Goal: Information Seeking & Learning: Understand process/instructions

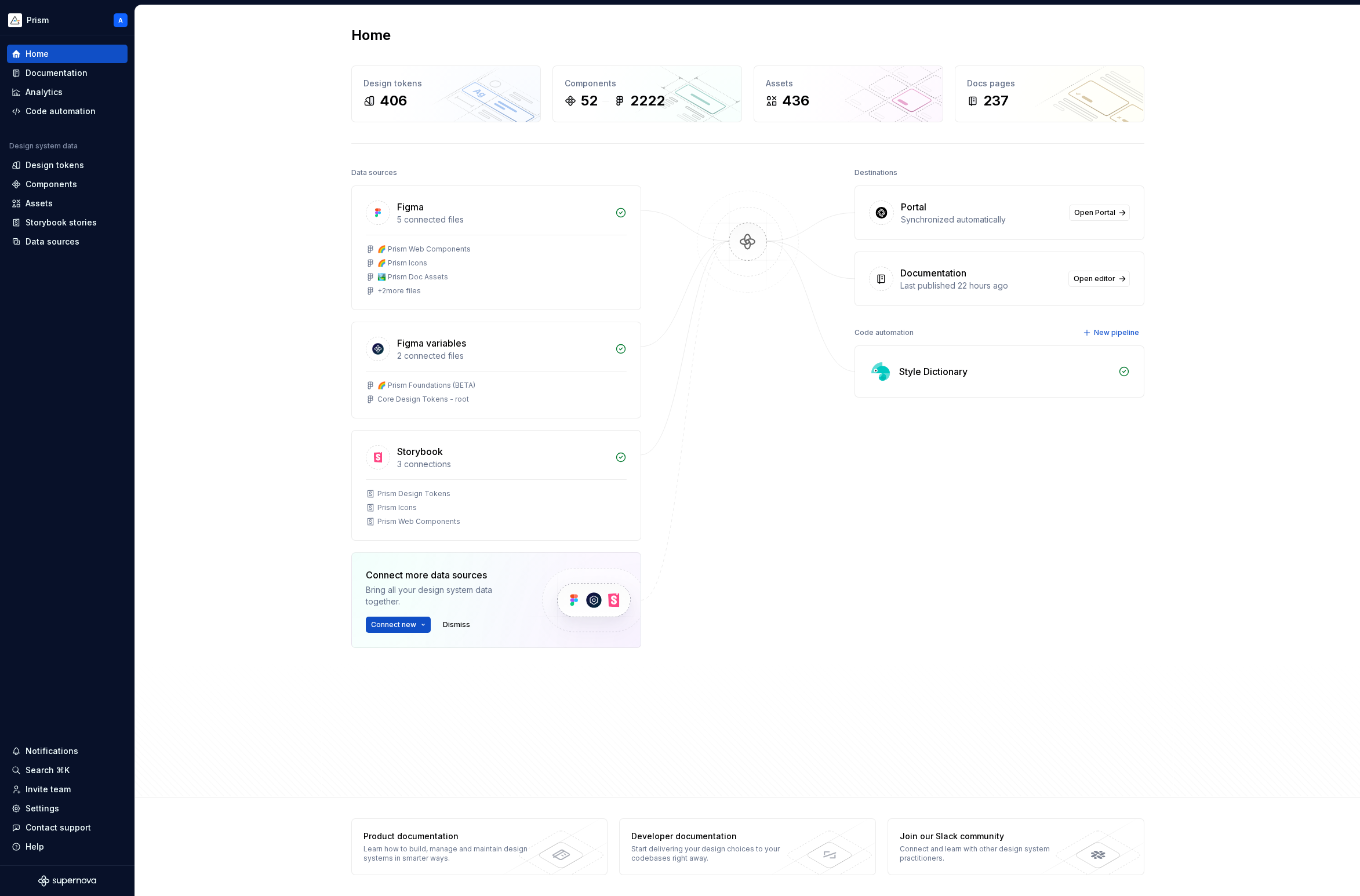
click at [77, 73] on div "Documentation" at bounding box center [56, 73] width 62 height 11
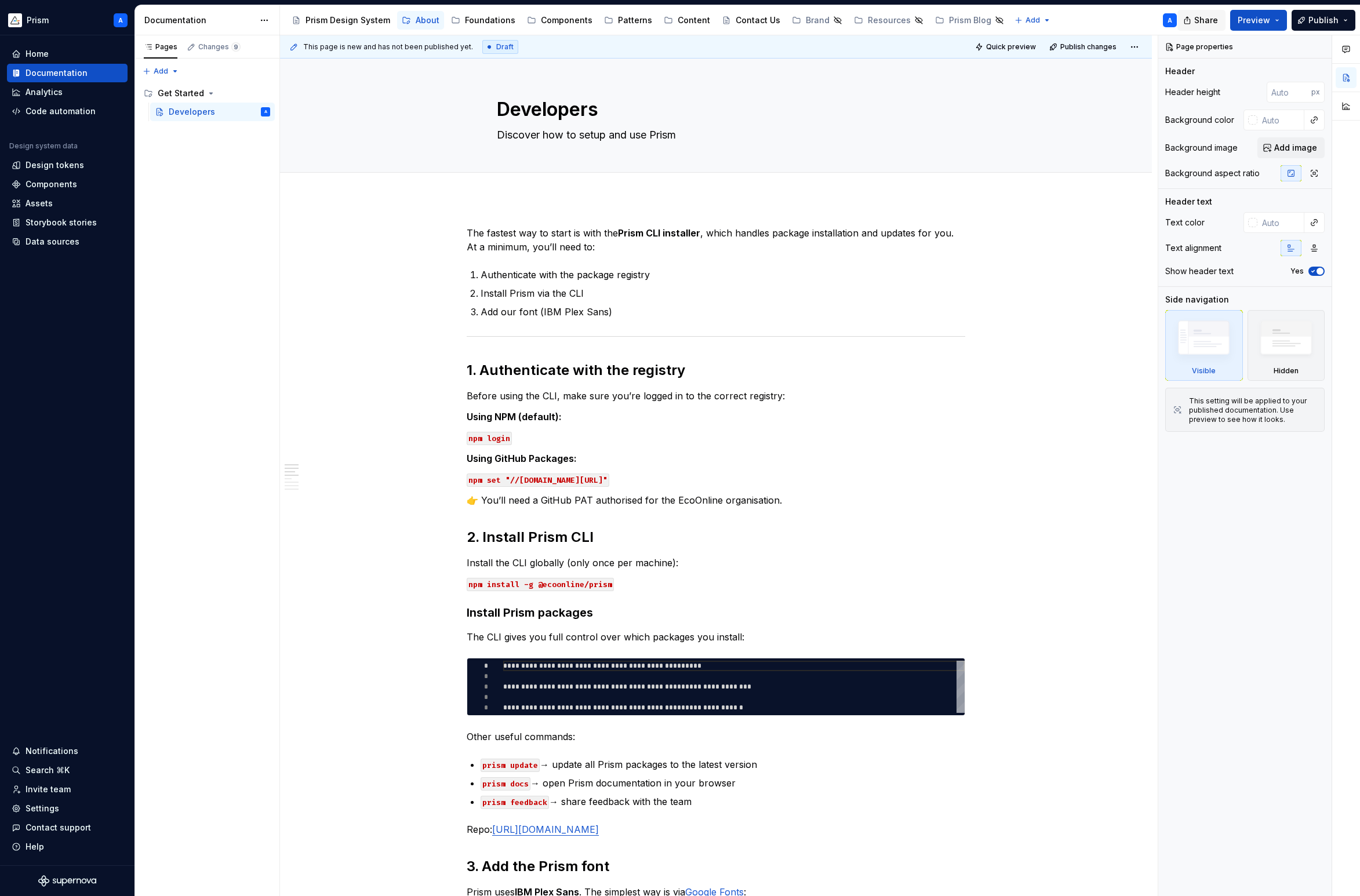
click at [1216, 22] on span "Share" at bounding box center [1206, 20] width 24 height 11
click at [1195, 64] on span "Copy link" at bounding box center [1192, 67] width 38 height 11
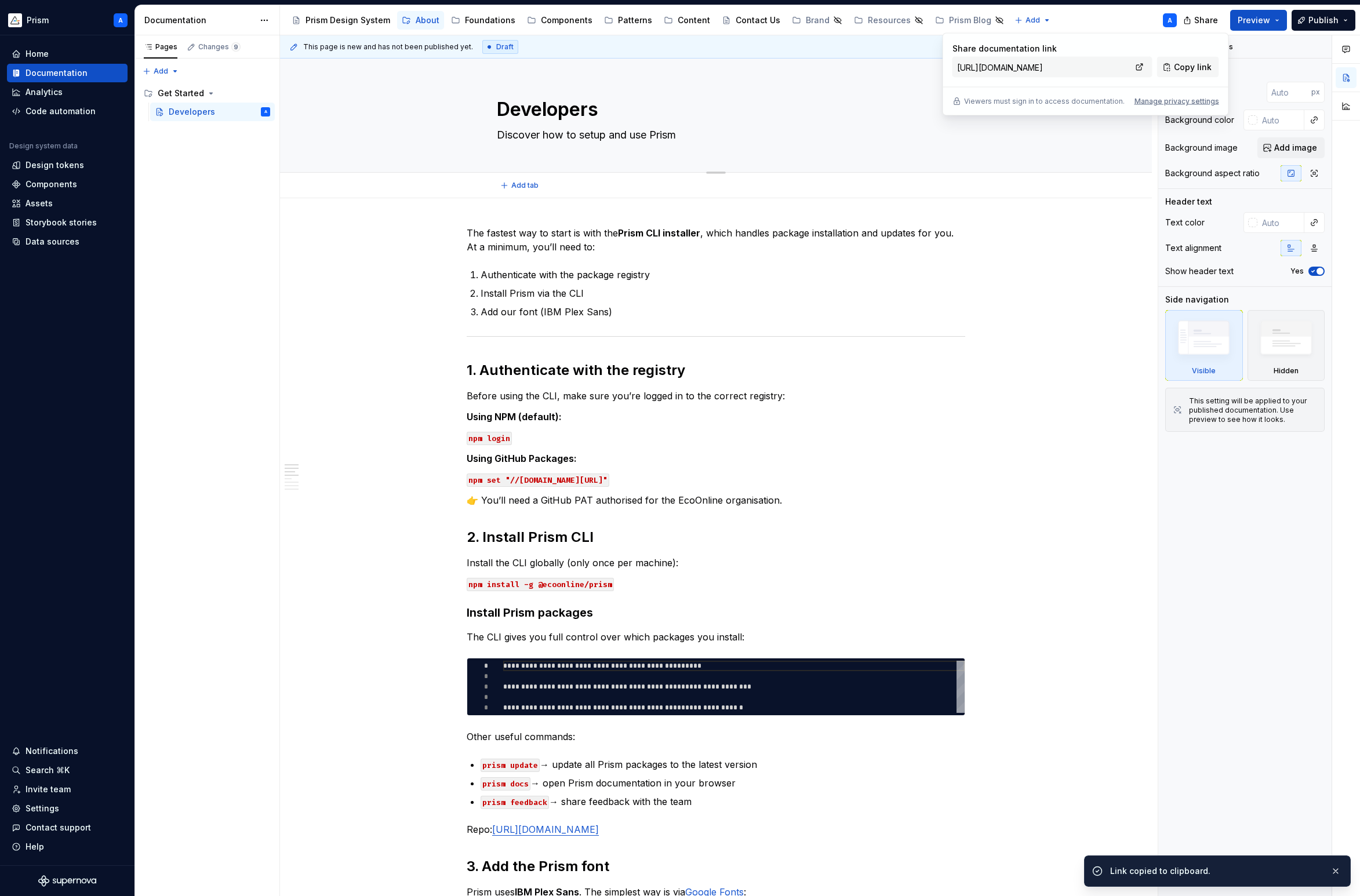
click at [949, 142] on div "Developers Discover how to setup and use Prism" at bounding box center [715, 116] width 779 height 114
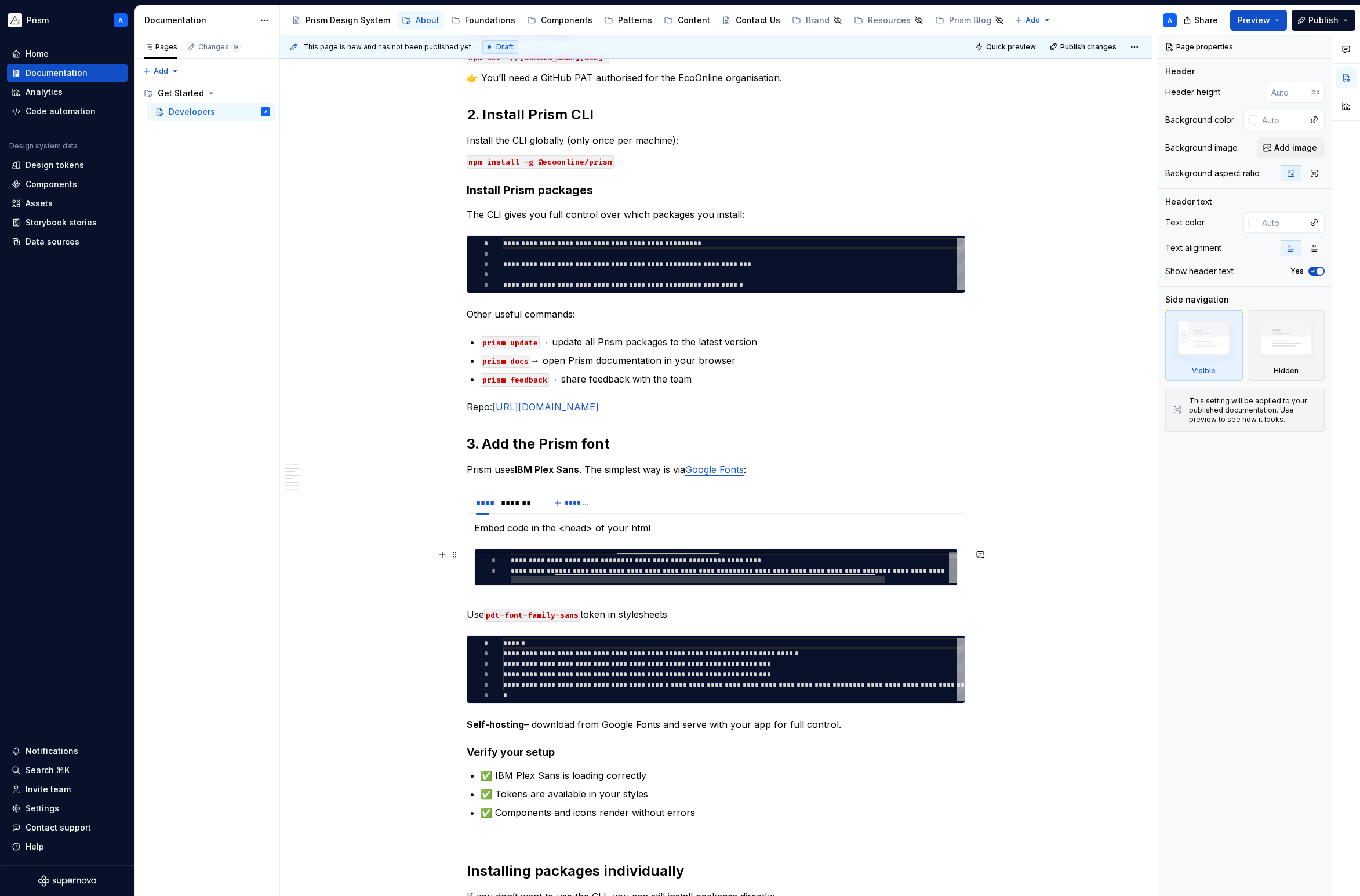
scroll to position [415, 0]
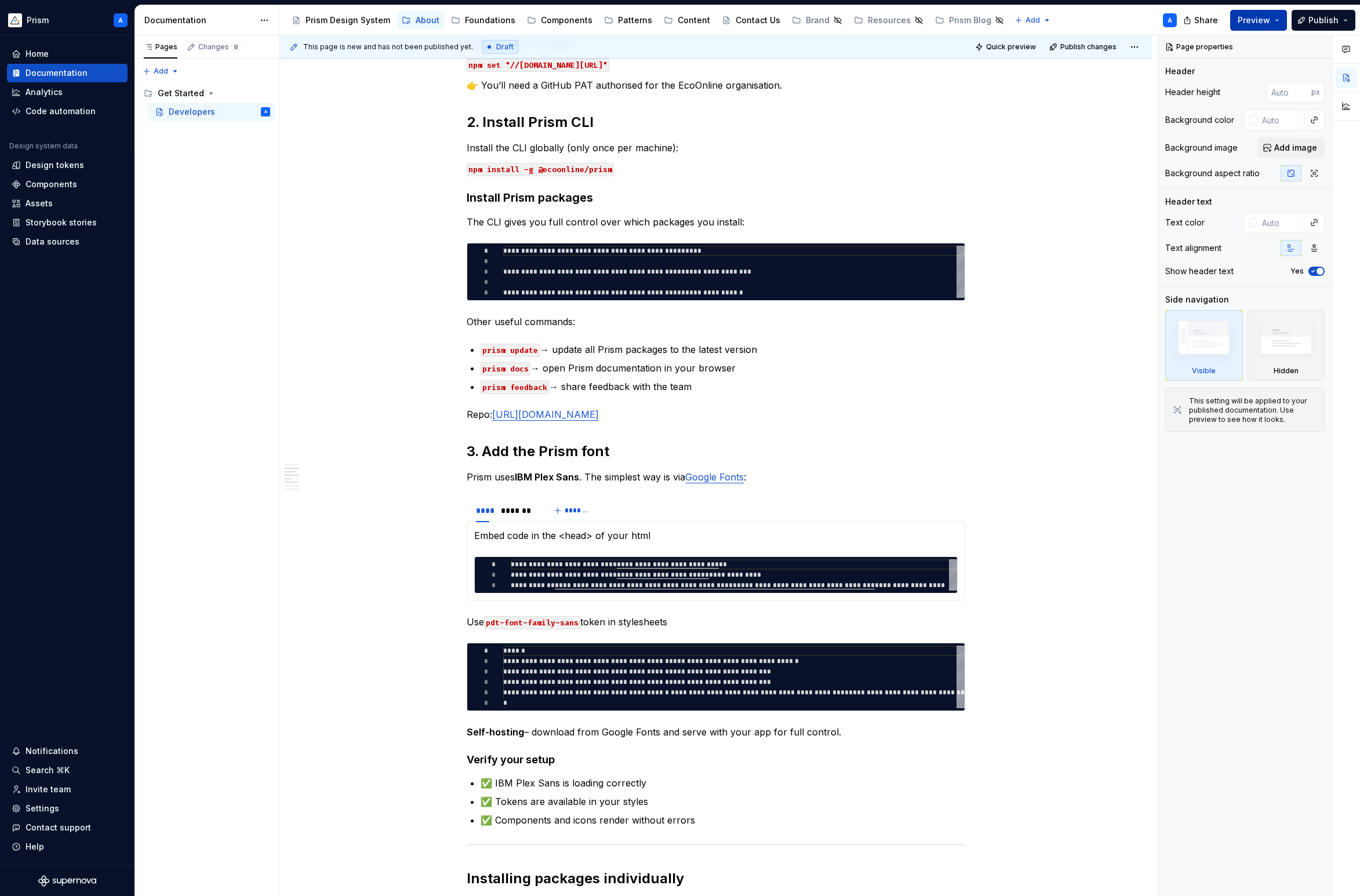
click at [1273, 16] on button "Preview" at bounding box center [1259, 20] width 57 height 21
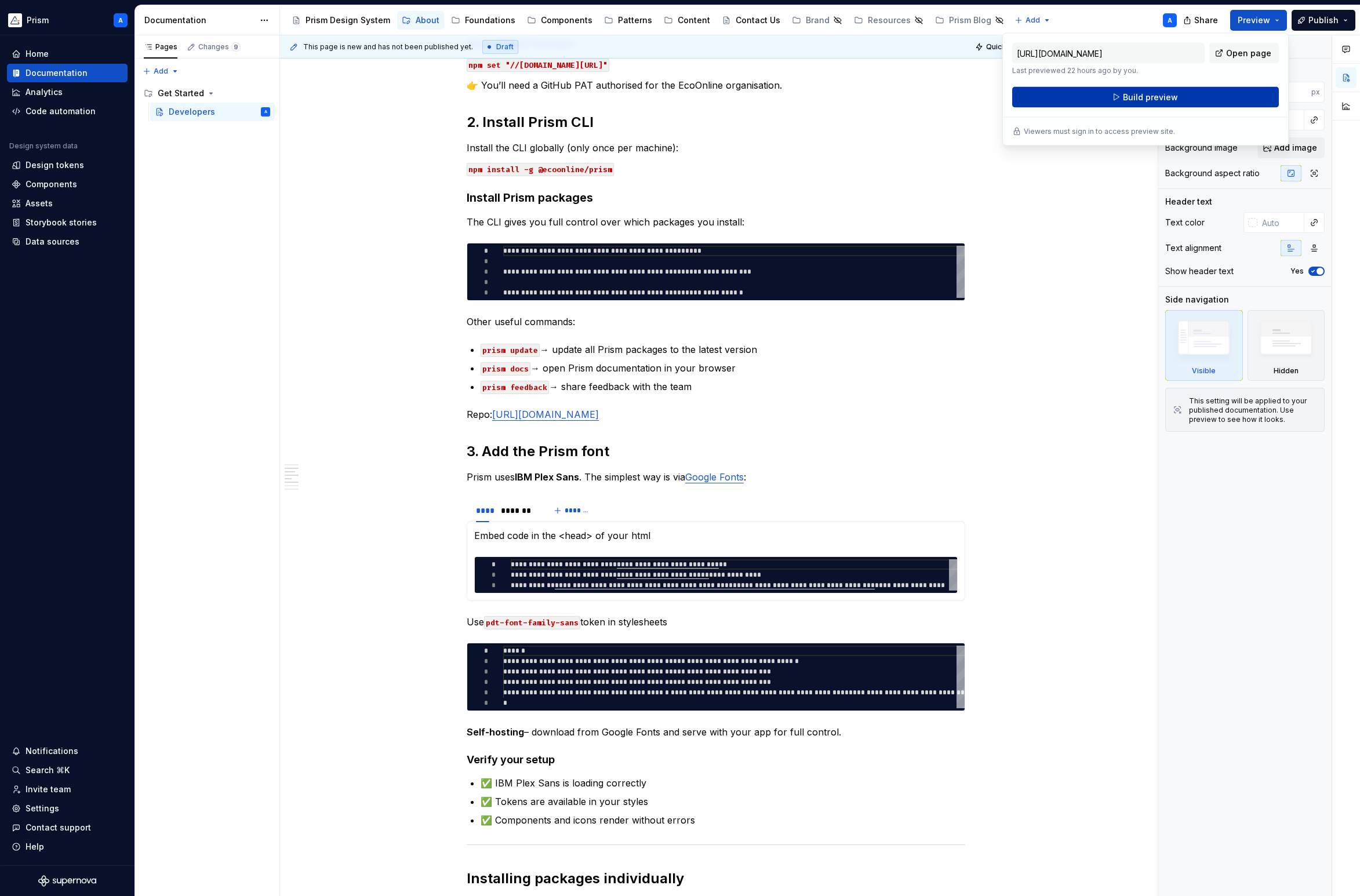
click at [1149, 98] on span "Build preview" at bounding box center [1151, 98] width 55 height 11
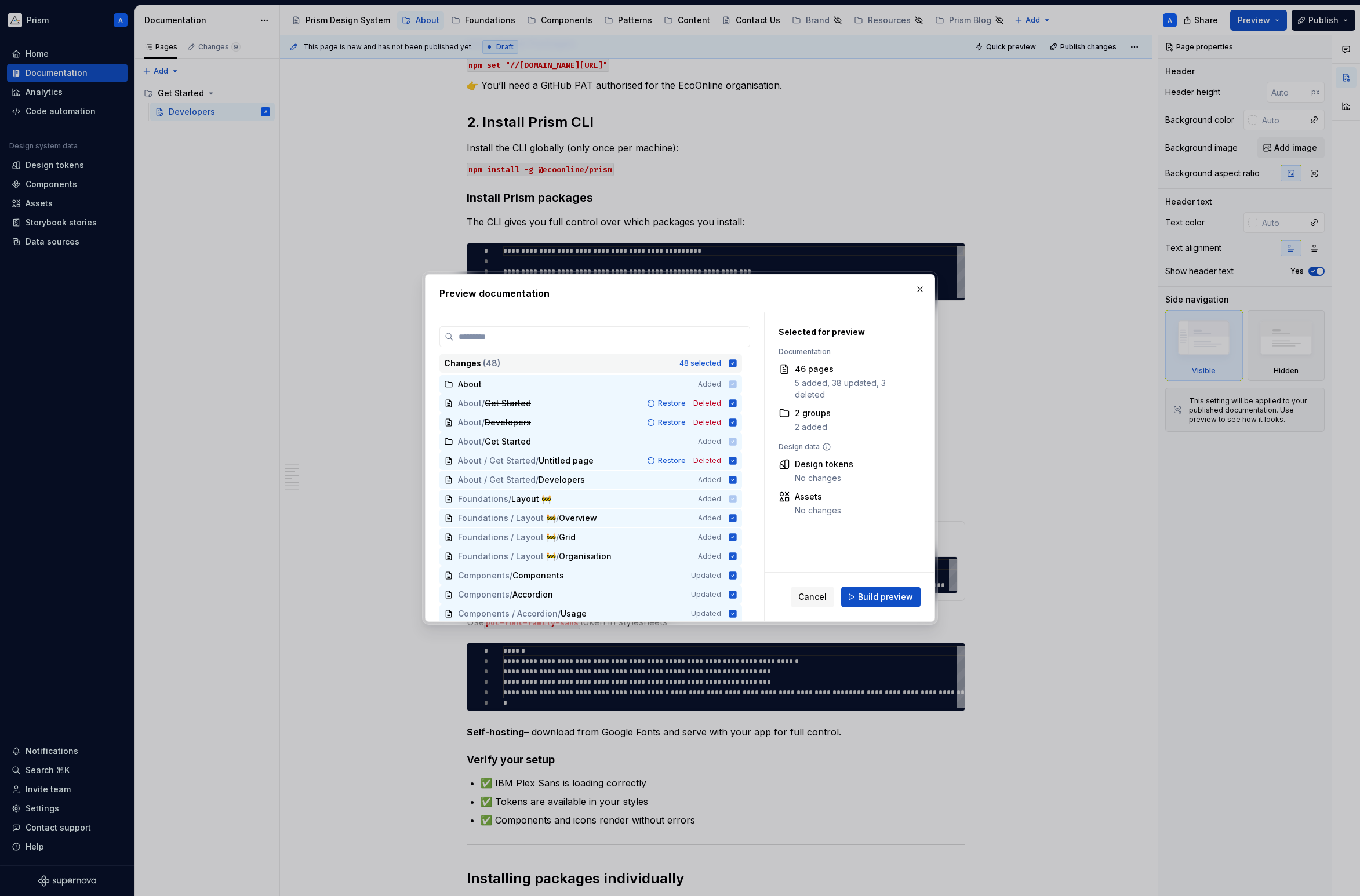
click at [737, 363] on icon at bounding box center [733, 363] width 8 height 8
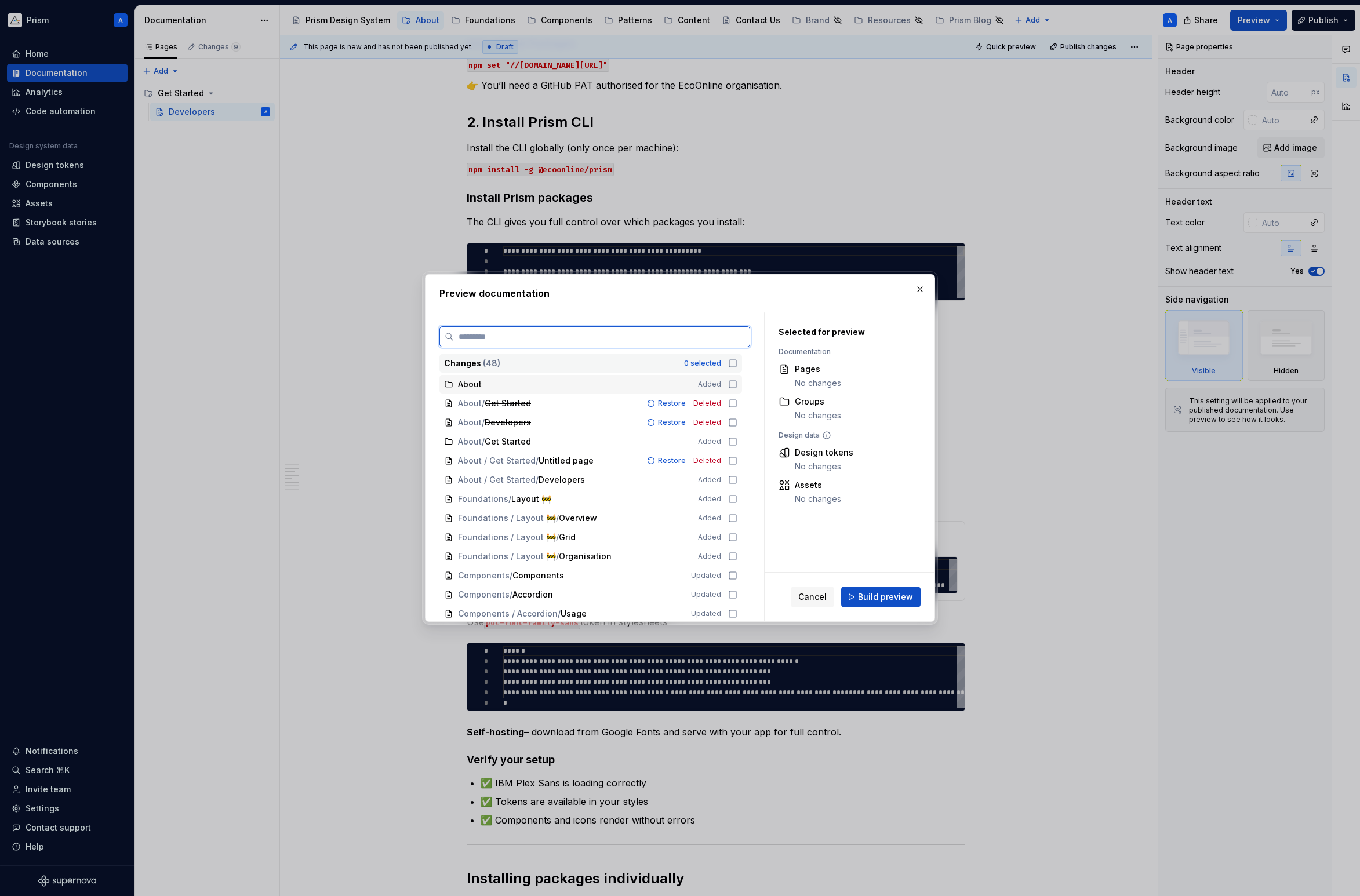
click at [737, 385] on icon at bounding box center [733, 384] width 10 height 10
click at [737, 405] on icon at bounding box center [733, 403] width 10 height 10
click at [737, 421] on icon at bounding box center [733, 422] width 10 height 10
click at [737, 442] on icon at bounding box center [733, 442] width 10 height 10
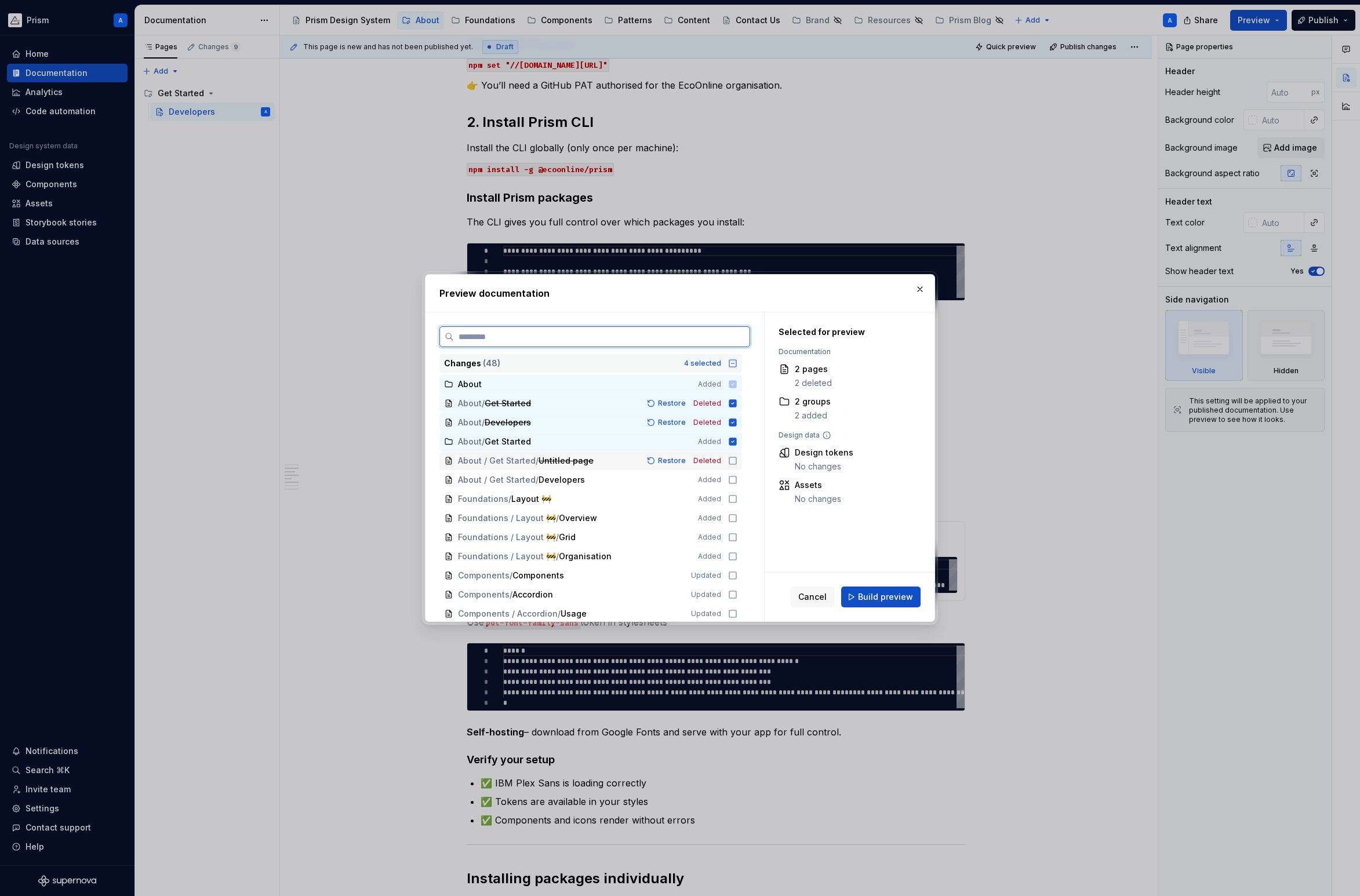
click at [737, 461] on icon at bounding box center [733, 461] width 10 height 10
click at [737, 480] on icon at bounding box center [733, 480] width 10 height 10
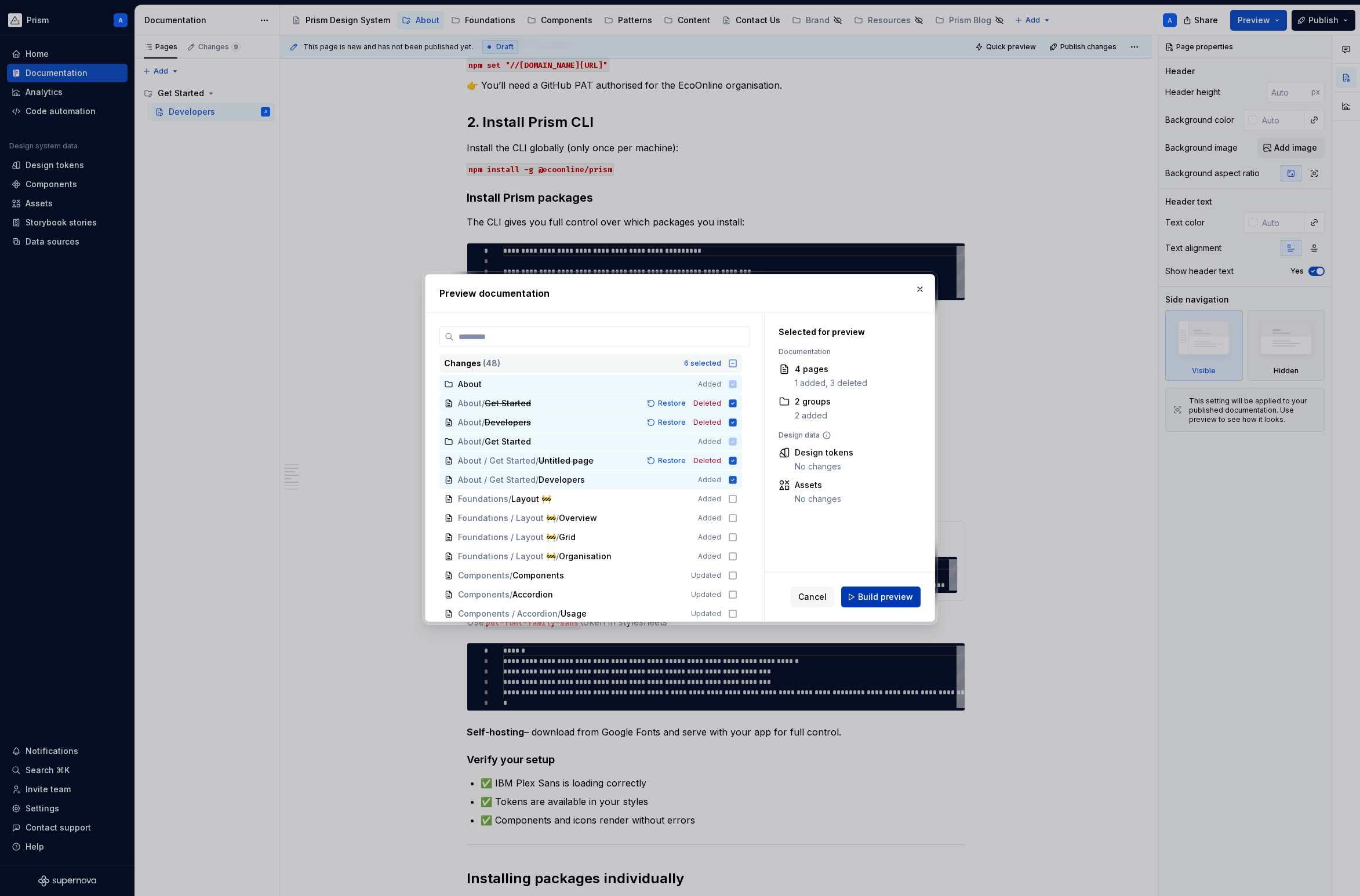
click at [851, 594] on button "Build preview" at bounding box center [881, 597] width 79 height 21
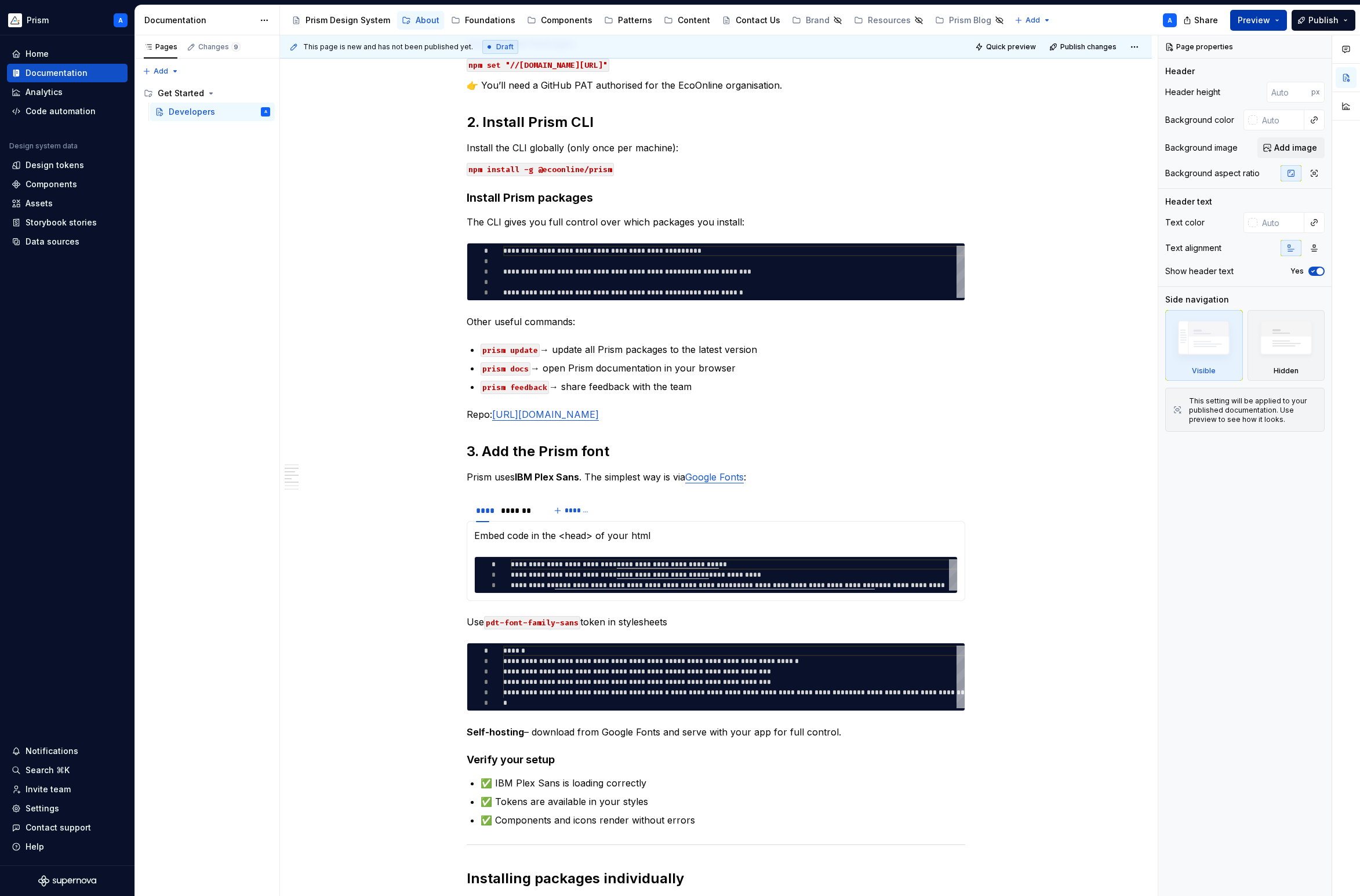
click at [1270, 19] on span "Preview" at bounding box center [1253, 20] width 33 height 11
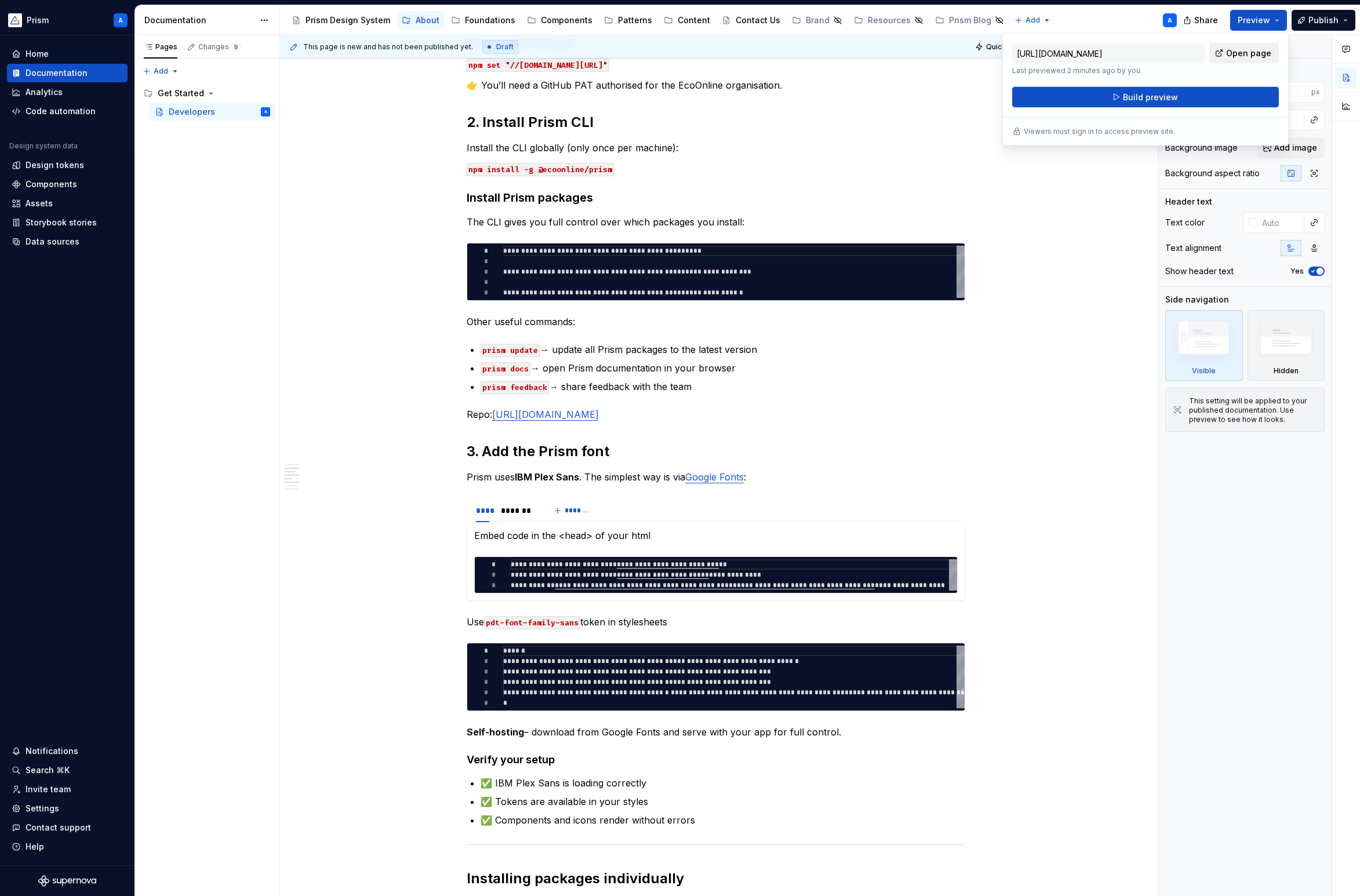
click at [1257, 51] on span "Open page" at bounding box center [1248, 53] width 45 height 11
click at [731, 218] on p "The CLI gives you full control over which packages you install:" at bounding box center [715, 222] width 498 height 14
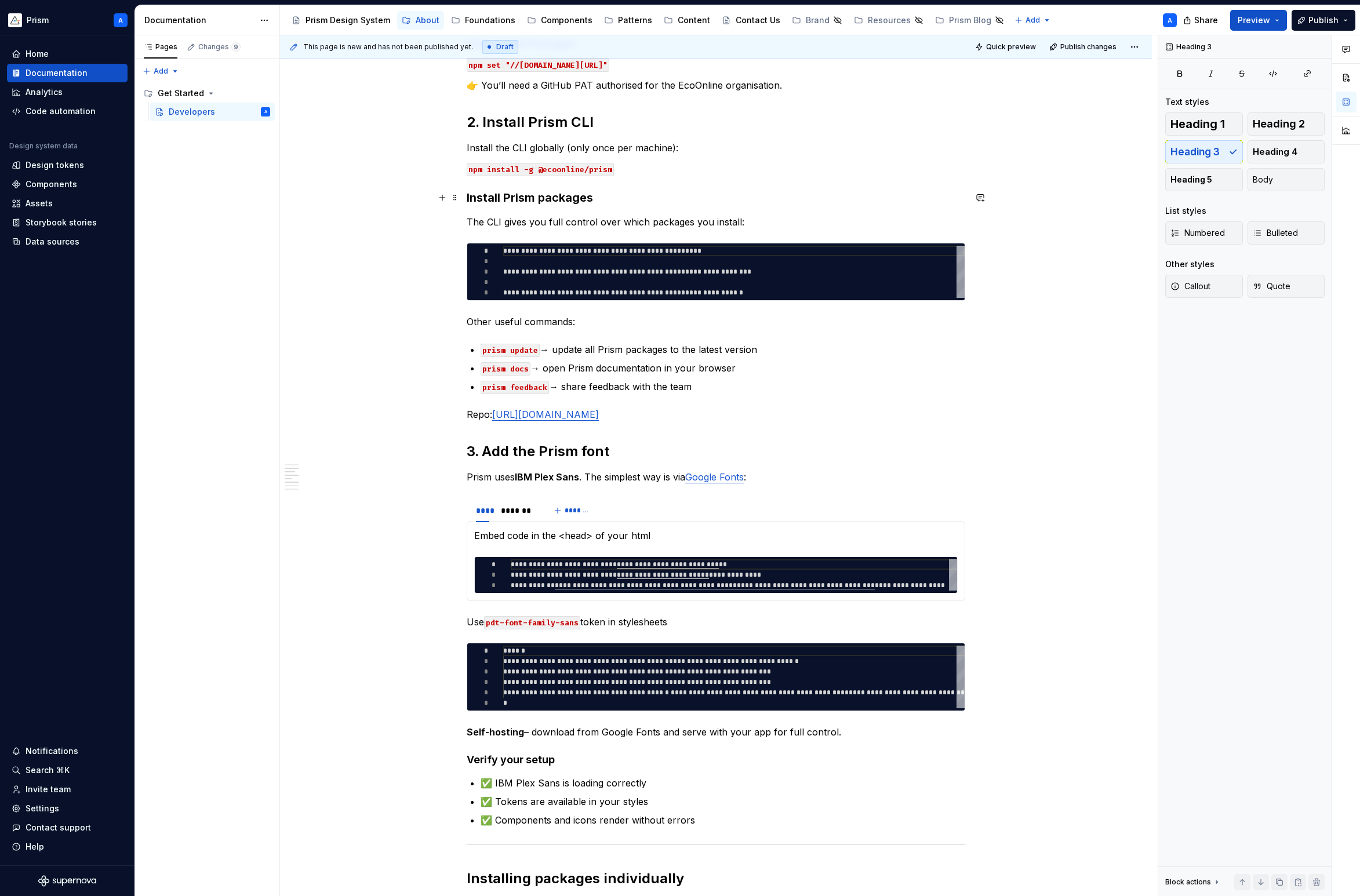
click at [617, 197] on h3 "Install Prism packages" at bounding box center [715, 197] width 498 height 16
click at [1271, 176] on span "Body" at bounding box center [1263, 180] width 20 height 11
click at [1265, 21] on span "Preview" at bounding box center [1253, 20] width 33 height 11
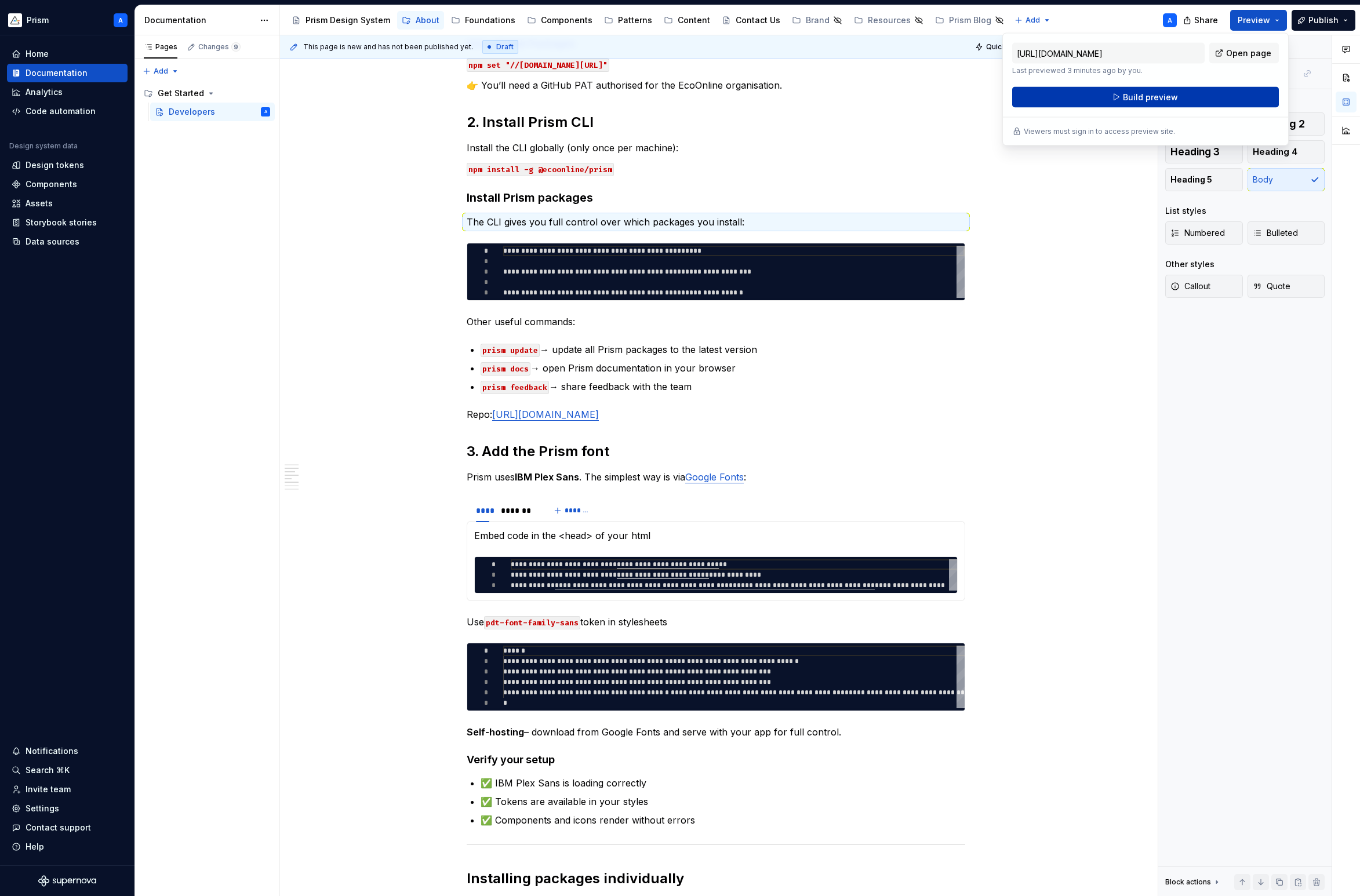
click at [1176, 100] on button "Build preview" at bounding box center [1146, 97] width 267 height 21
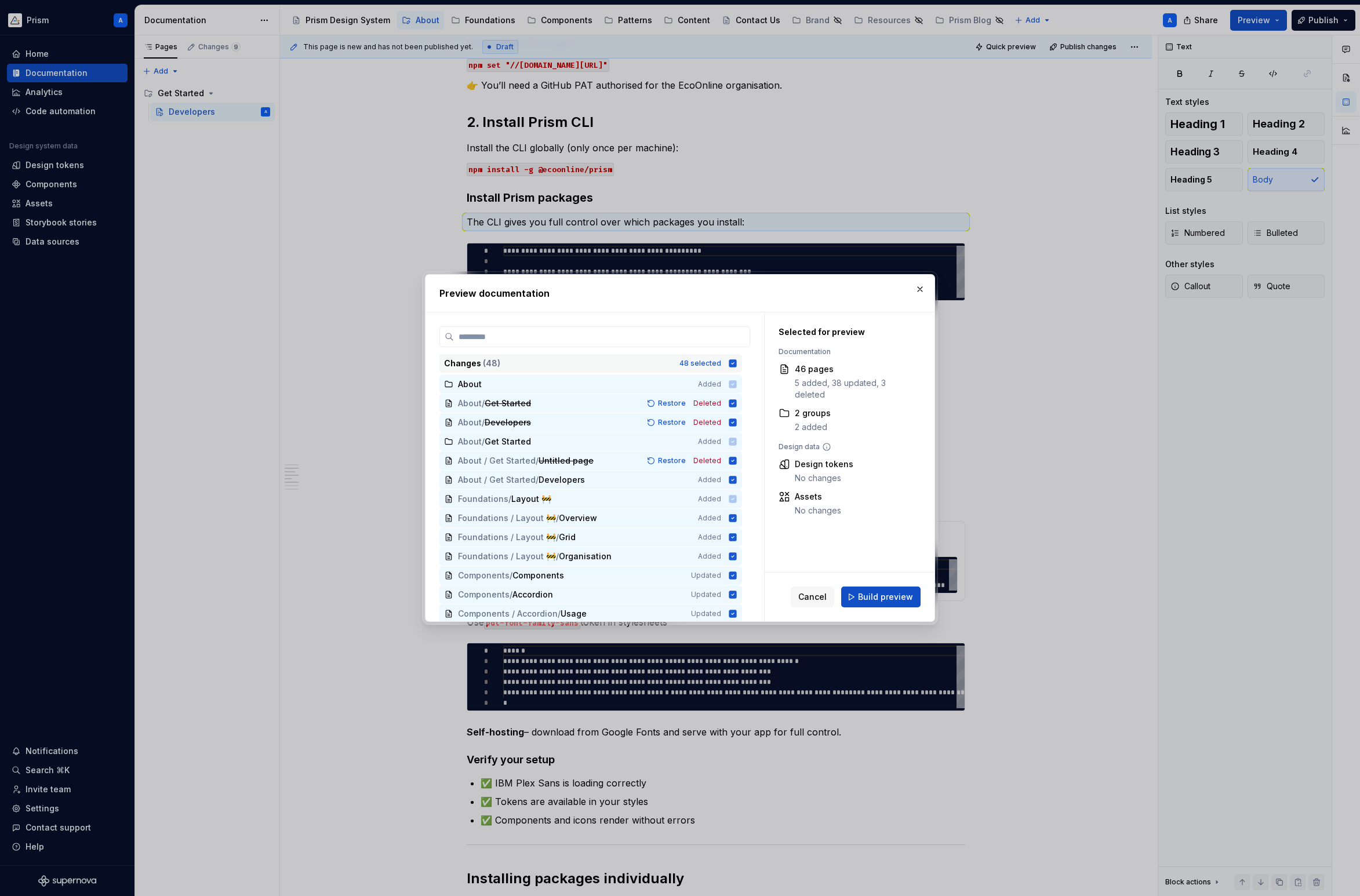
click at [737, 364] on icon at bounding box center [733, 363] width 8 height 8
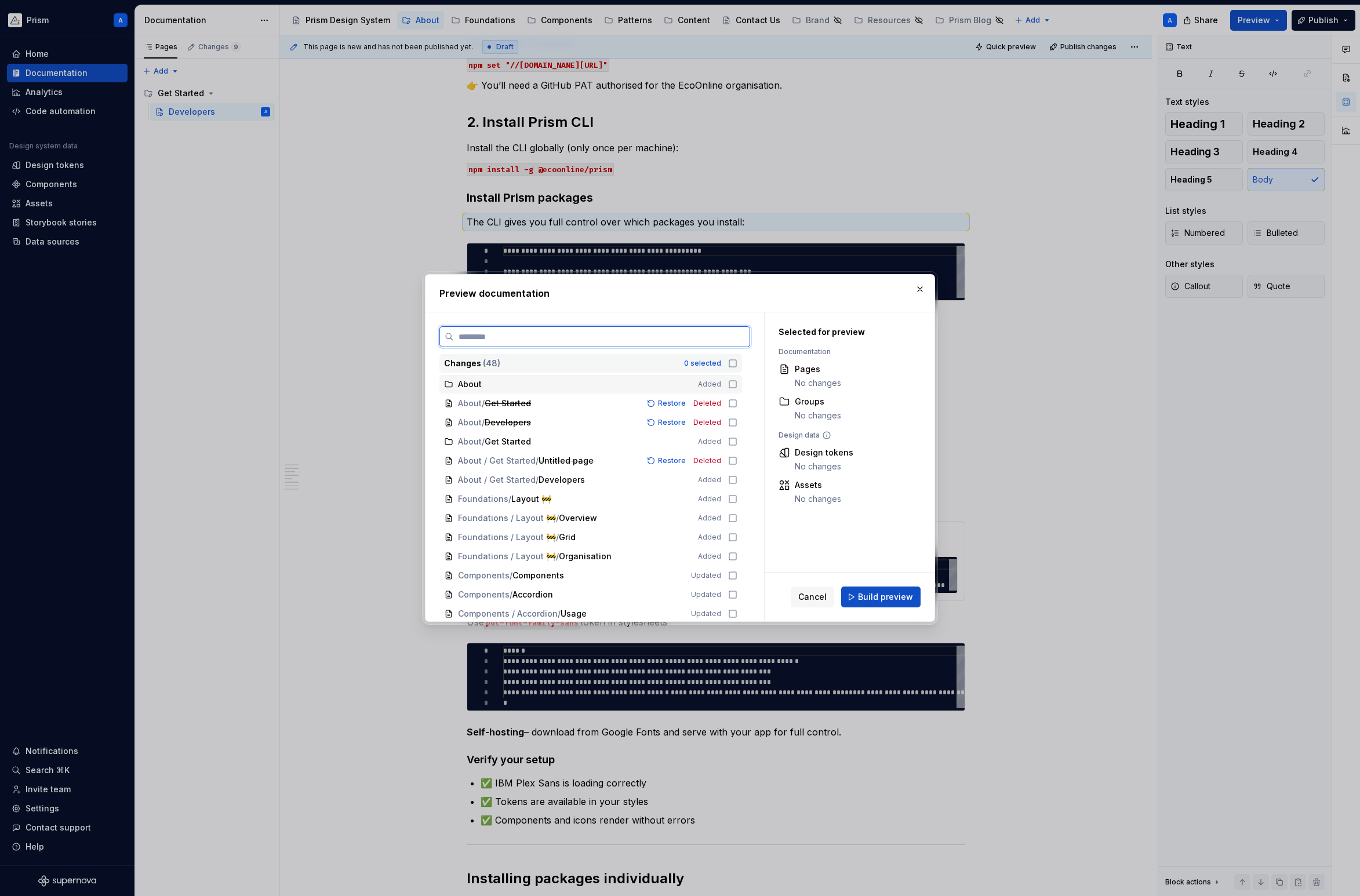
click at [737, 385] on icon at bounding box center [733, 384] width 10 height 10
click at [737, 401] on icon at bounding box center [733, 403] width 10 height 10
click at [737, 421] on icon at bounding box center [733, 422] width 10 height 10
click at [737, 440] on icon at bounding box center [733, 442] width 10 height 10
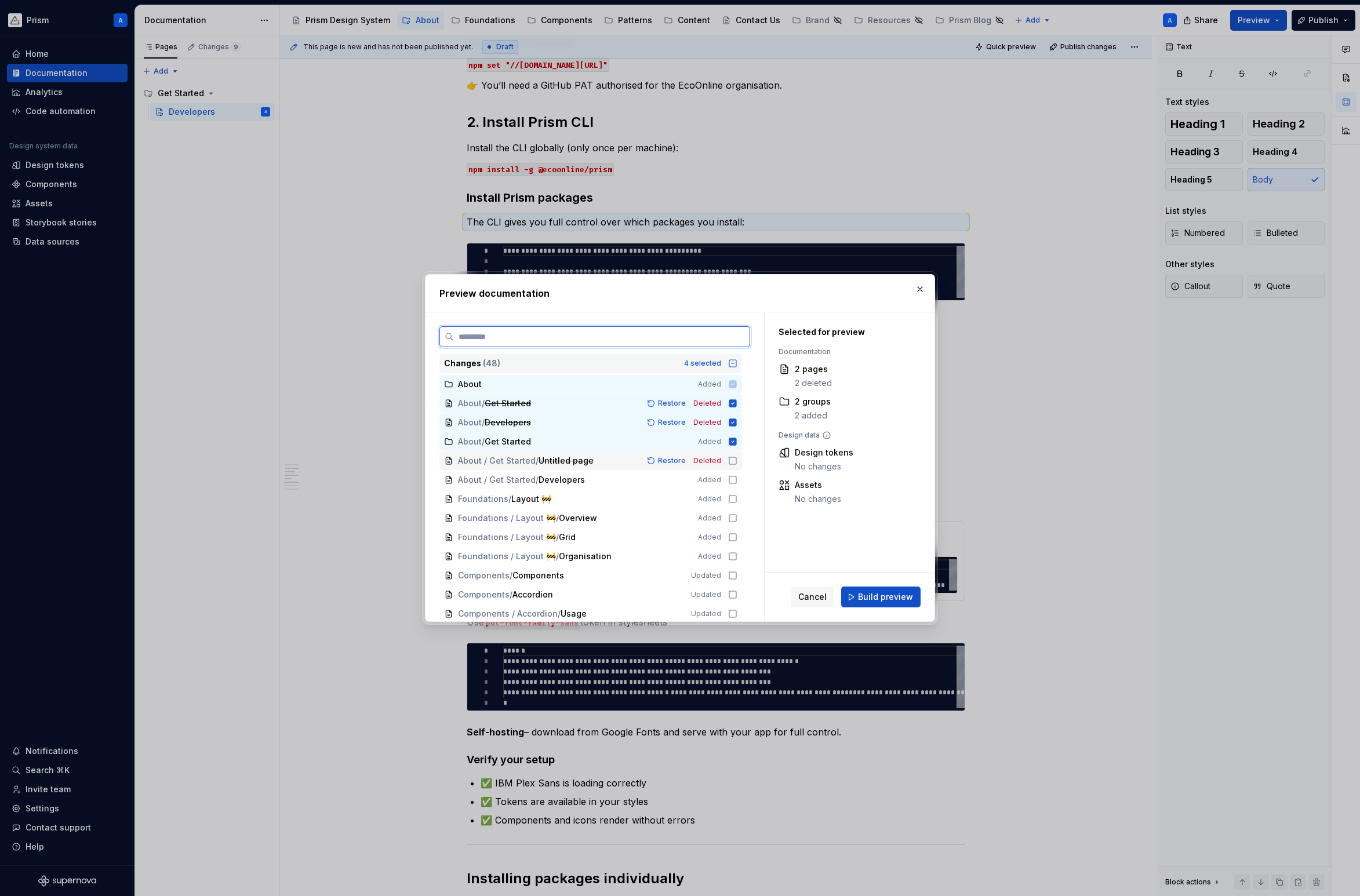
click at [737, 459] on icon at bounding box center [733, 461] width 10 height 10
click at [737, 479] on icon at bounding box center [733, 480] width 10 height 10
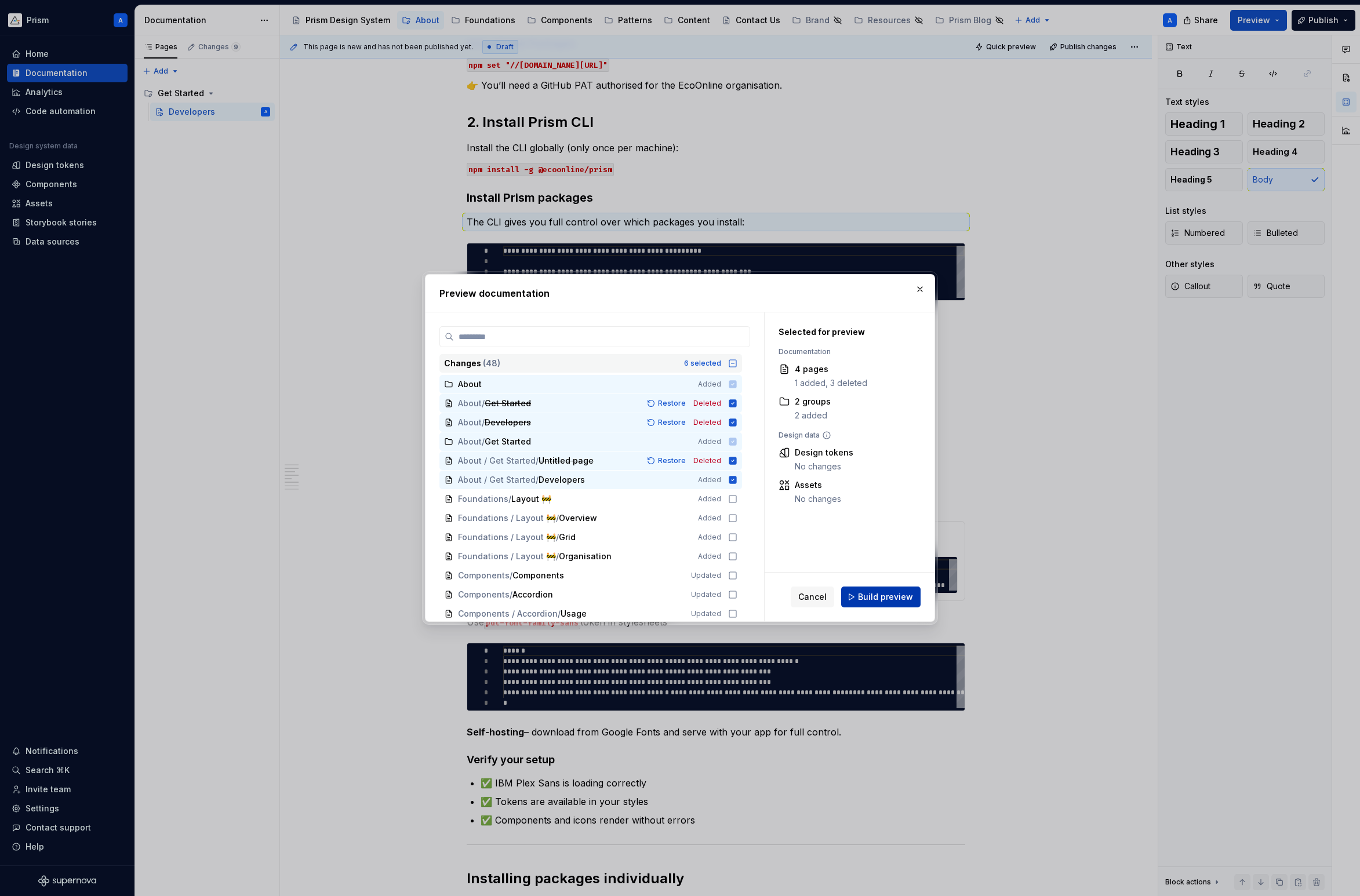
click at [883, 597] on span "Build preview" at bounding box center [885, 597] width 55 height 11
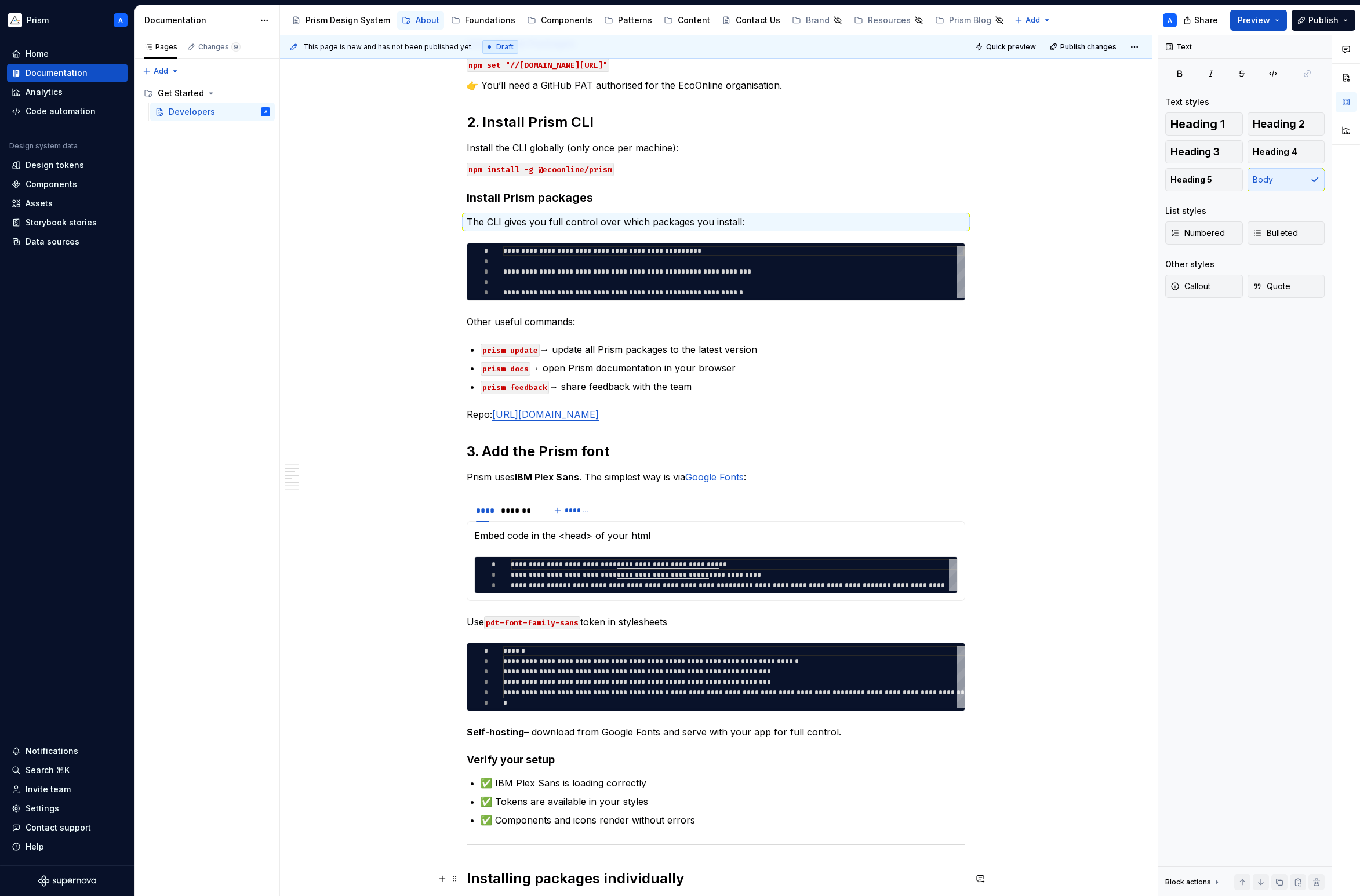
type textarea "*"
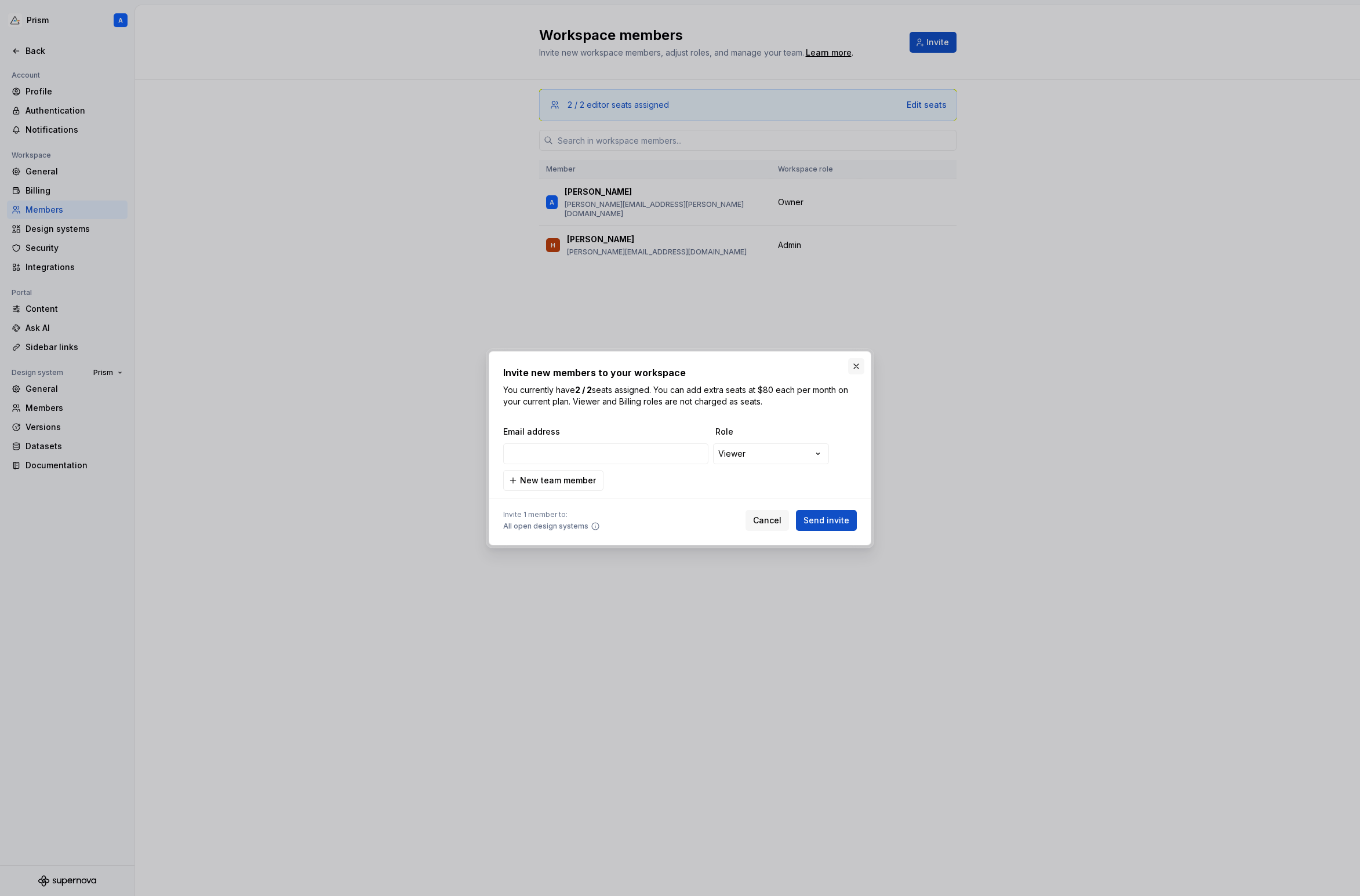
click at [858, 369] on button "button" at bounding box center [856, 366] width 16 height 16
